Goal: Task Accomplishment & Management: Manage account settings

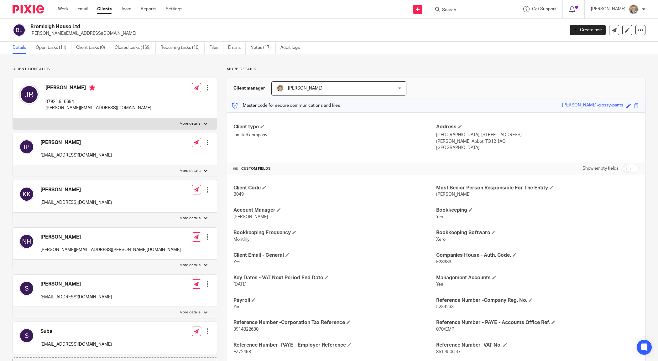
click at [462, 8] on input "Search" at bounding box center [470, 11] width 56 height 6
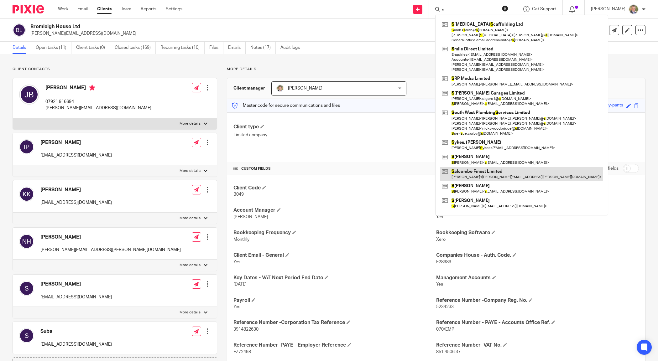
type input "s"
click at [496, 170] on link at bounding box center [521, 174] width 163 height 14
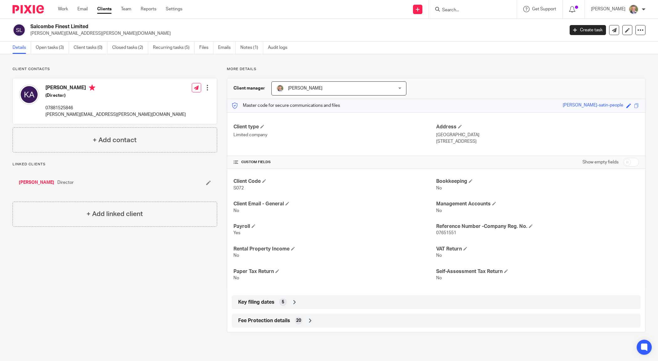
click at [471, 9] on input "Search" at bounding box center [470, 11] width 56 height 6
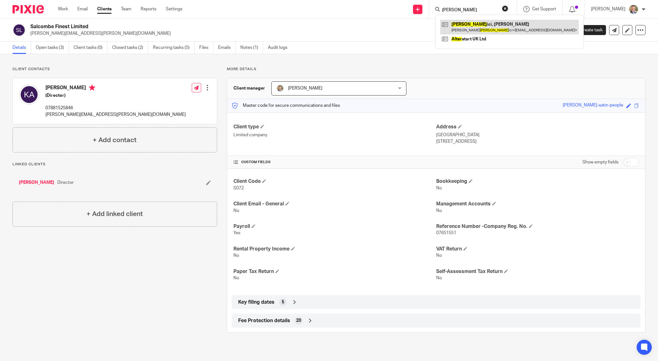
type input "alber"
click at [477, 24] on link at bounding box center [509, 27] width 139 height 14
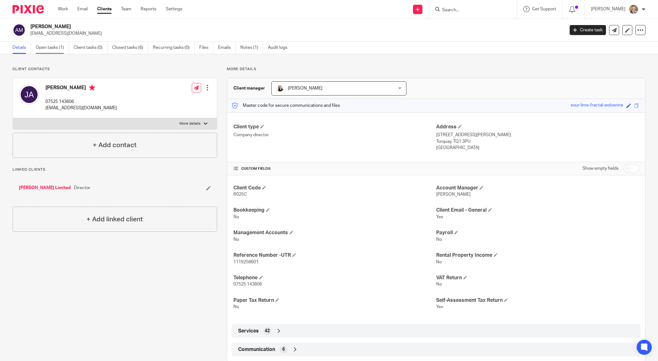
click at [54, 50] on link "Open tasks (1)" at bounding box center [52, 48] width 33 height 12
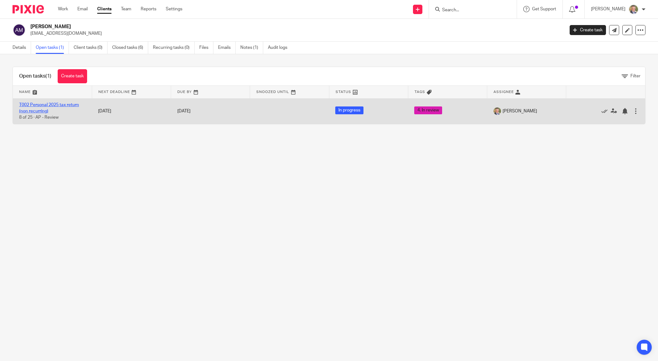
click at [60, 106] on link "T002 Personal 2025 tax return (non recurring)" at bounding box center [49, 108] width 60 height 11
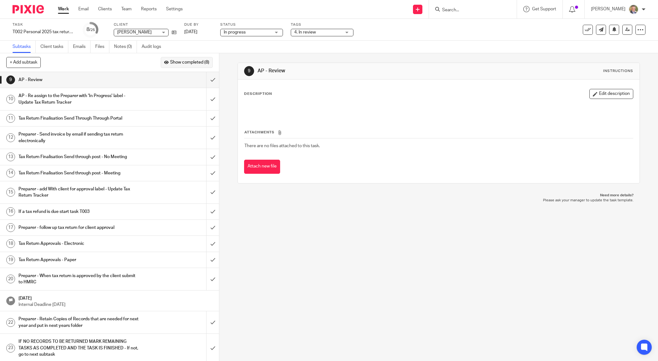
click at [196, 61] on span "Show completed (8)" at bounding box center [189, 62] width 39 height 5
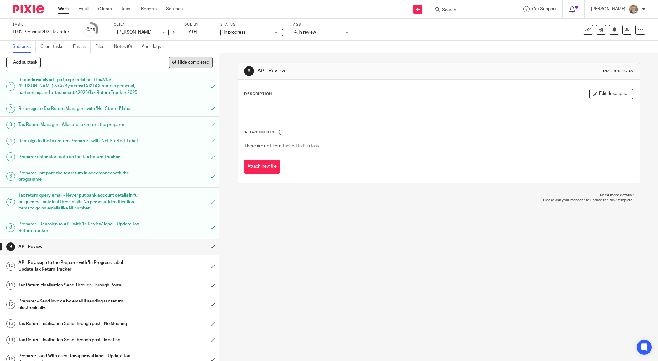
click at [196, 61] on span "Hide completed" at bounding box center [193, 62] width 31 height 5
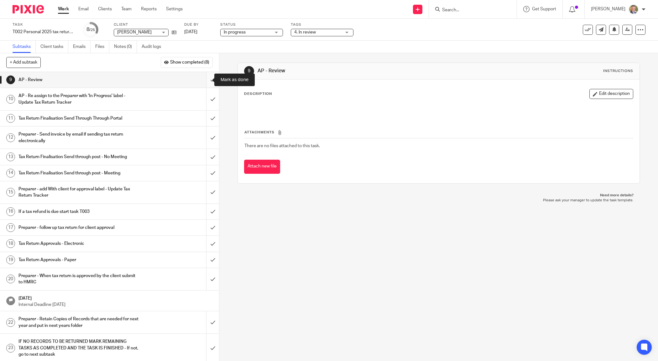
click at [207, 79] on input "submit" at bounding box center [109, 80] width 219 height 16
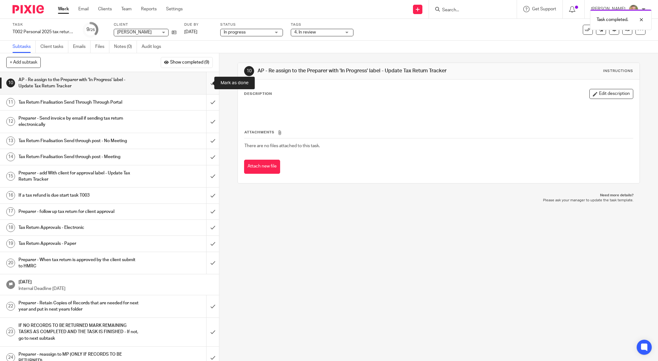
click at [206, 83] on input "submit" at bounding box center [109, 83] width 219 height 22
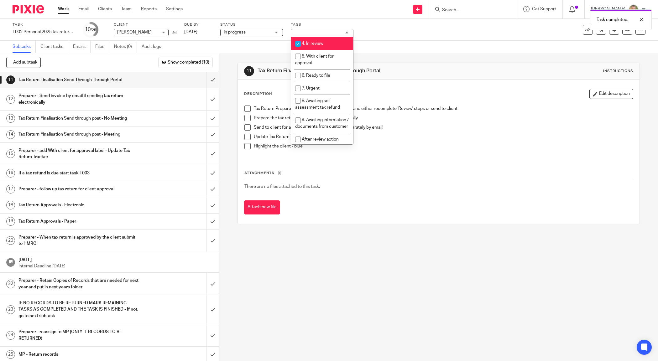
scroll to position [75, 0]
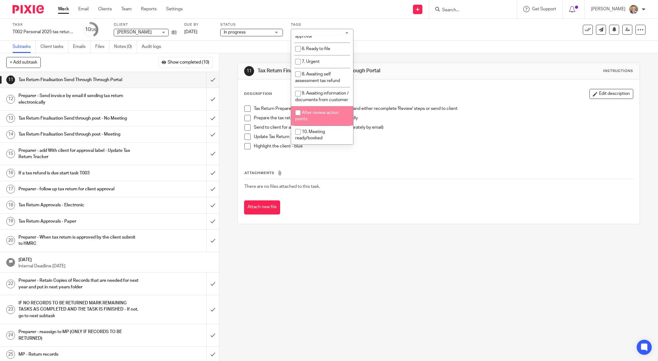
click at [331, 115] on li "After review action points" at bounding box center [322, 115] width 62 height 19
checkbox input "true"
click at [380, 157] on div "Tax Return Preparer to complete any review points and either recomplete 'Review…" at bounding box center [438, 130] width 395 height 55
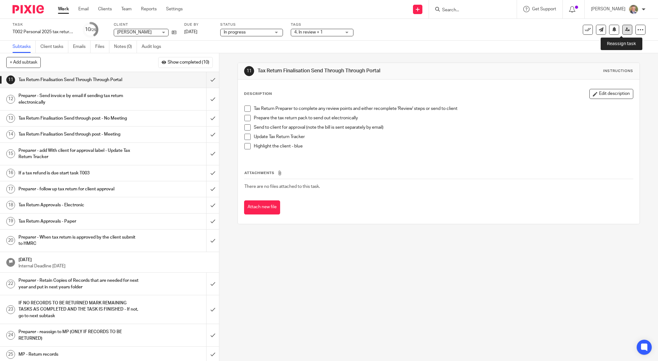
click at [623, 29] on link at bounding box center [628, 30] width 10 height 10
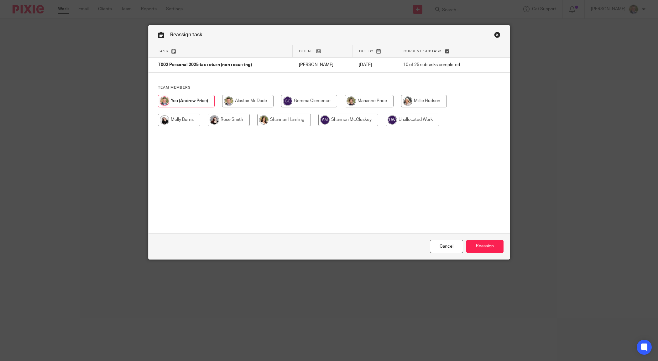
click at [227, 123] on input "radio" at bounding box center [229, 120] width 42 height 13
radio input "true"
click at [481, 244] on input "Reassign" at bounding box center [485, 246] width 37 height 13
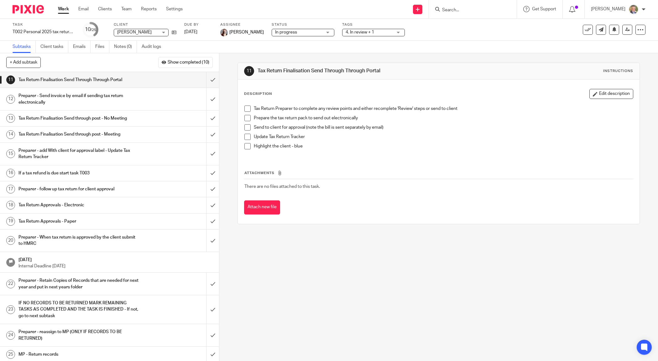
click at [388, 269] on div "11 Tax Return Finalisation Send Through Through Portal Instructions Description…" at bounding box center [438, 207] width 439 height 308
